Goal: Information Seeking & Learning: Learn about a topic

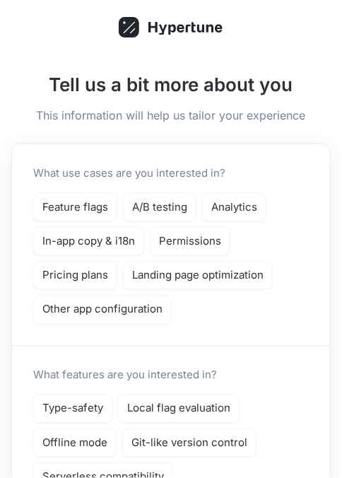
click at [62, 236] on p "In-app copy & i18n" at bounding box center [88, 242] width 93 height 16
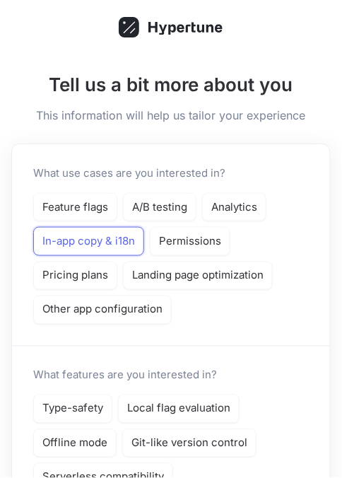
click at [212, 241] on p "Permissions" at bounding box center [190, 242] width 62 height 16
click at [243, 205] on p "Analytics" at bounding box center [235, 208] width 46 height 16
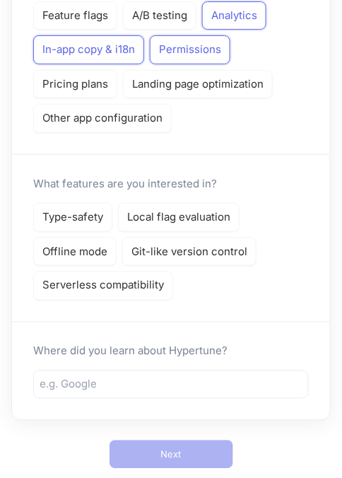
scroll to position [224, 0]
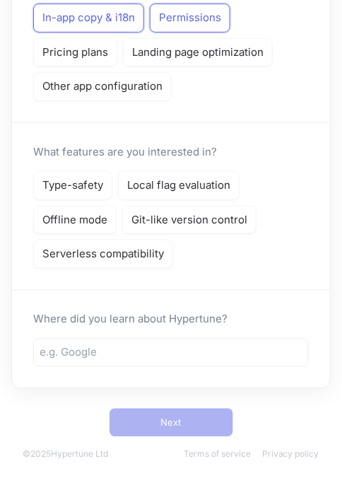
click at [58, 253] on p "Serverless compatibility" at bounding box center [103, 254] width 122 height 16
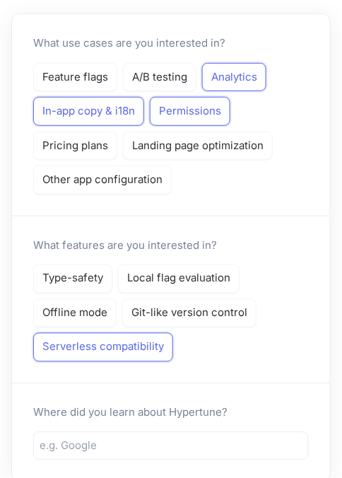
scroll to position [0, 0]
